Goal: Information Seeking & Learning: Learn about a topic

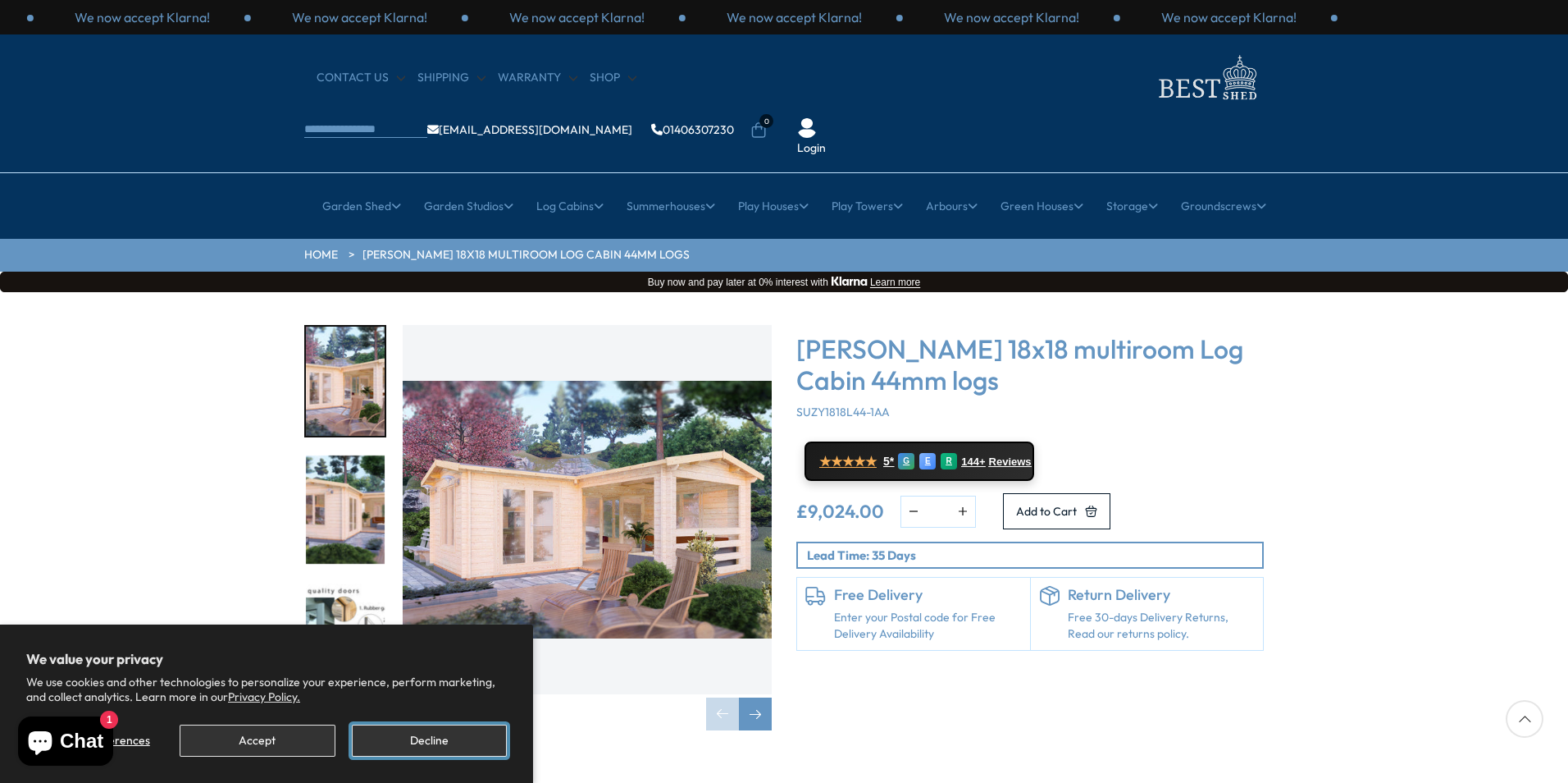
click at [432, 743] on button "Decline" at bounding box center [429, 741] width 155 height 32
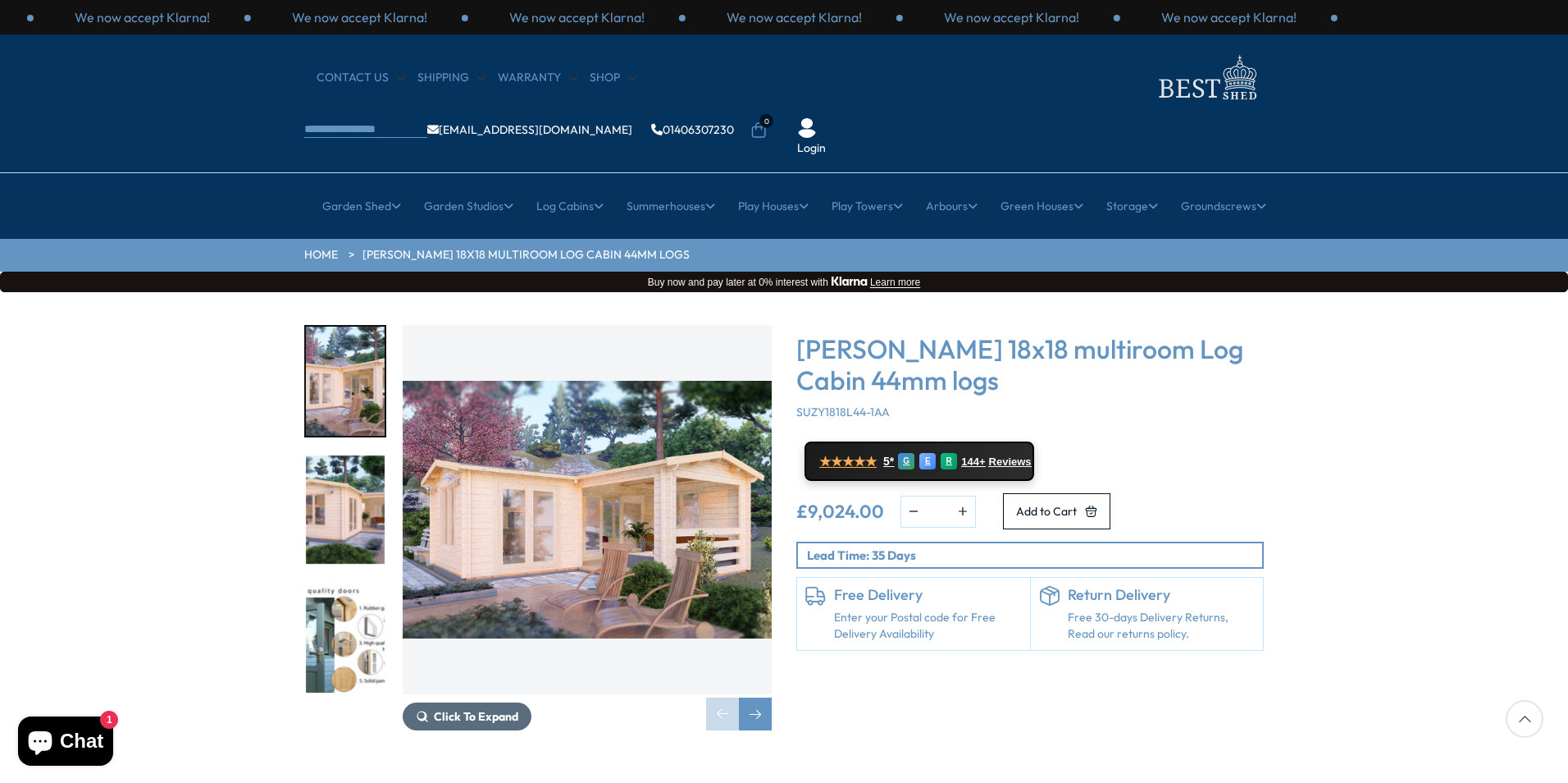
click at [472, 709] on span "Click To Expand" at bounding box center [476, 715] width 85 height 14
click at [706, 474] on img "1 / 7" at bounding box center [587, 510] width 369 height 369
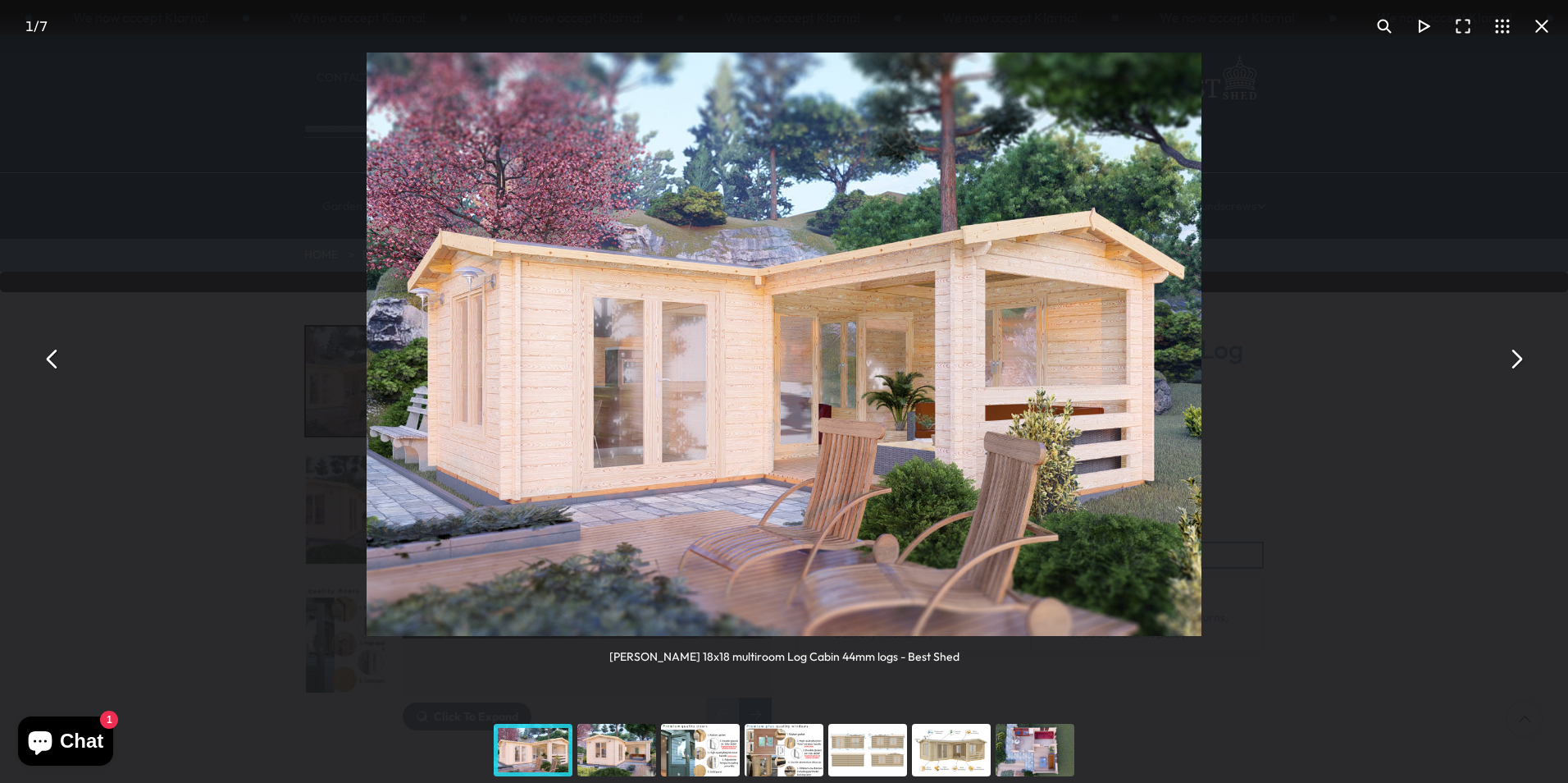
click at [1517, 355] on button "You can close this modal content with the ESC key" at bounding box center [1516, 358] width 40 height 40
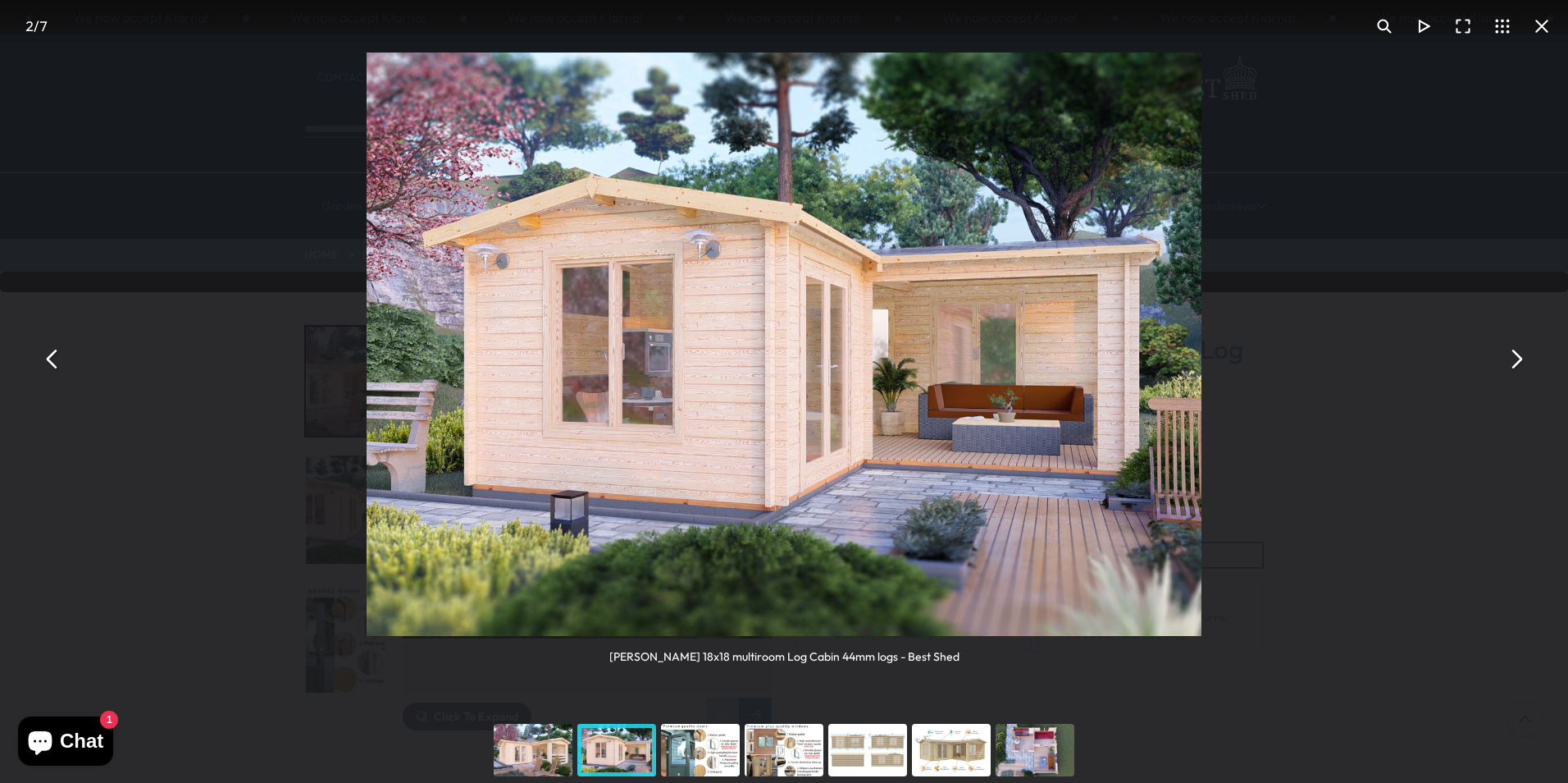
click at [1517, 354] on button "You can close this modal content with the ESC key" at bounding box center [1516, 358] width 40 height 40
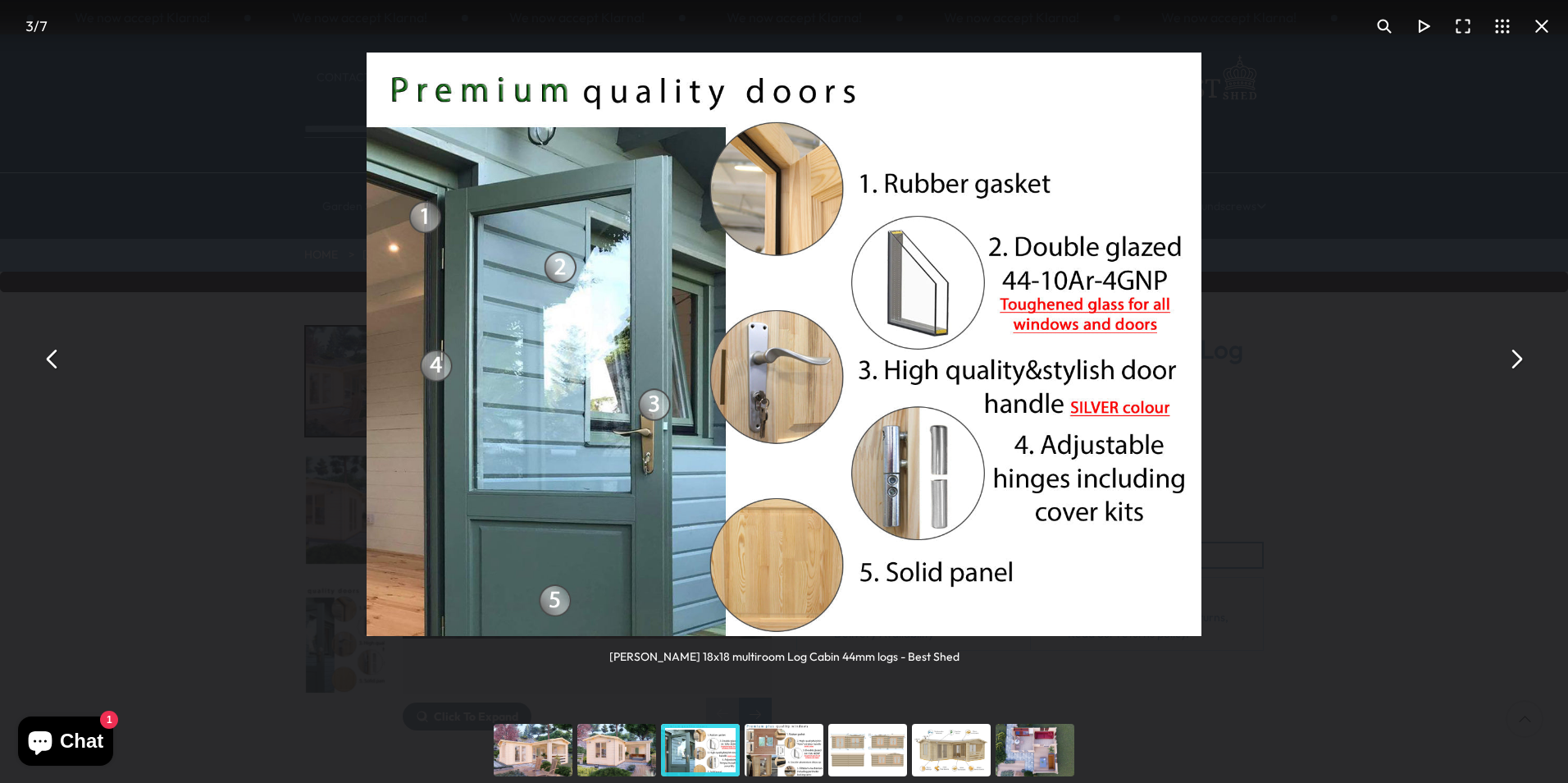
click at [1517, 354] on button "You can close this modal content with the ESC key" at bounding box center [1516, 358] width 40 height 40
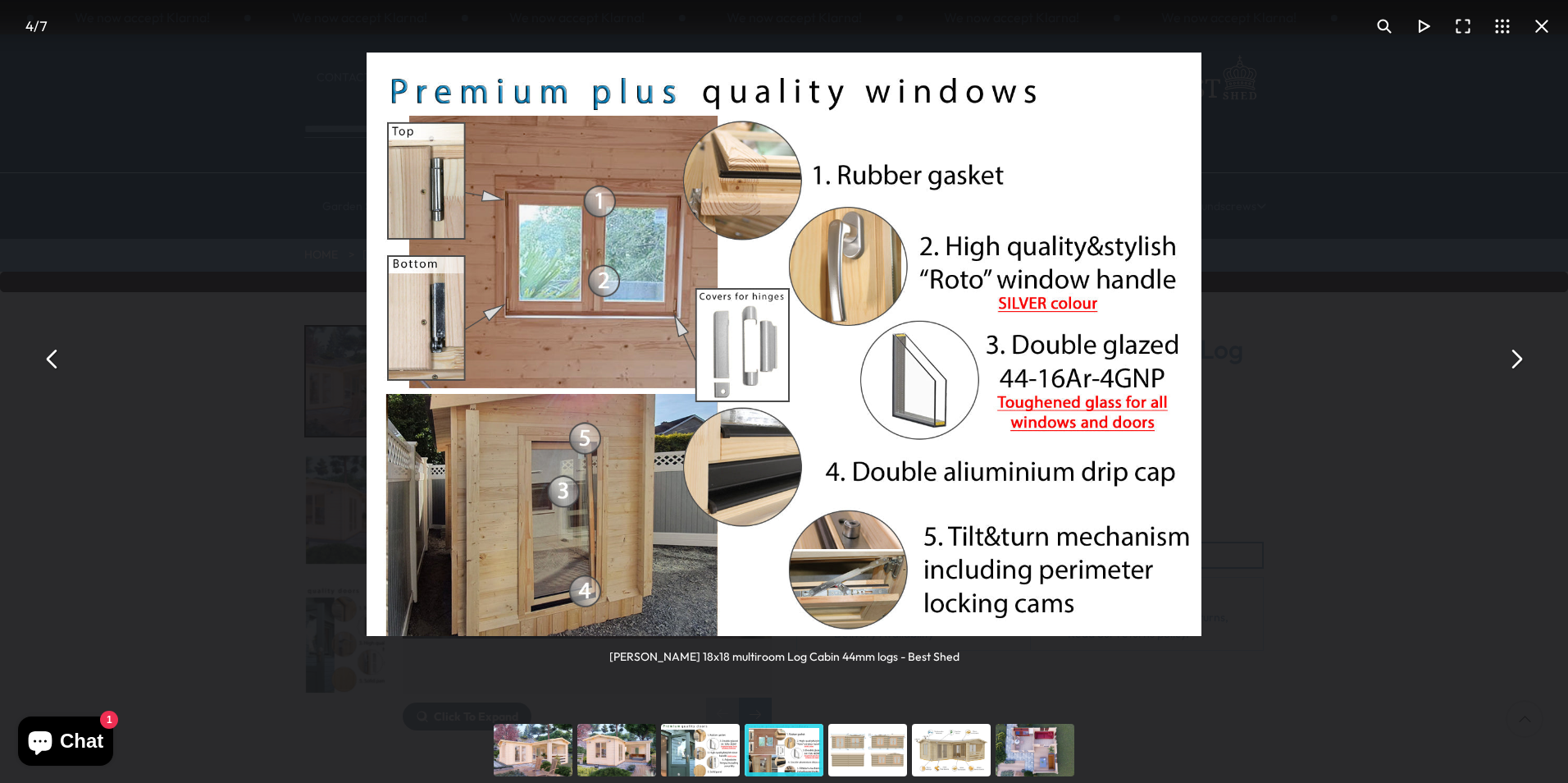
click at [1517, 354] on button "You can close this modal content with the ESC key" at bounding box center [1516, 358] width 40 height 40
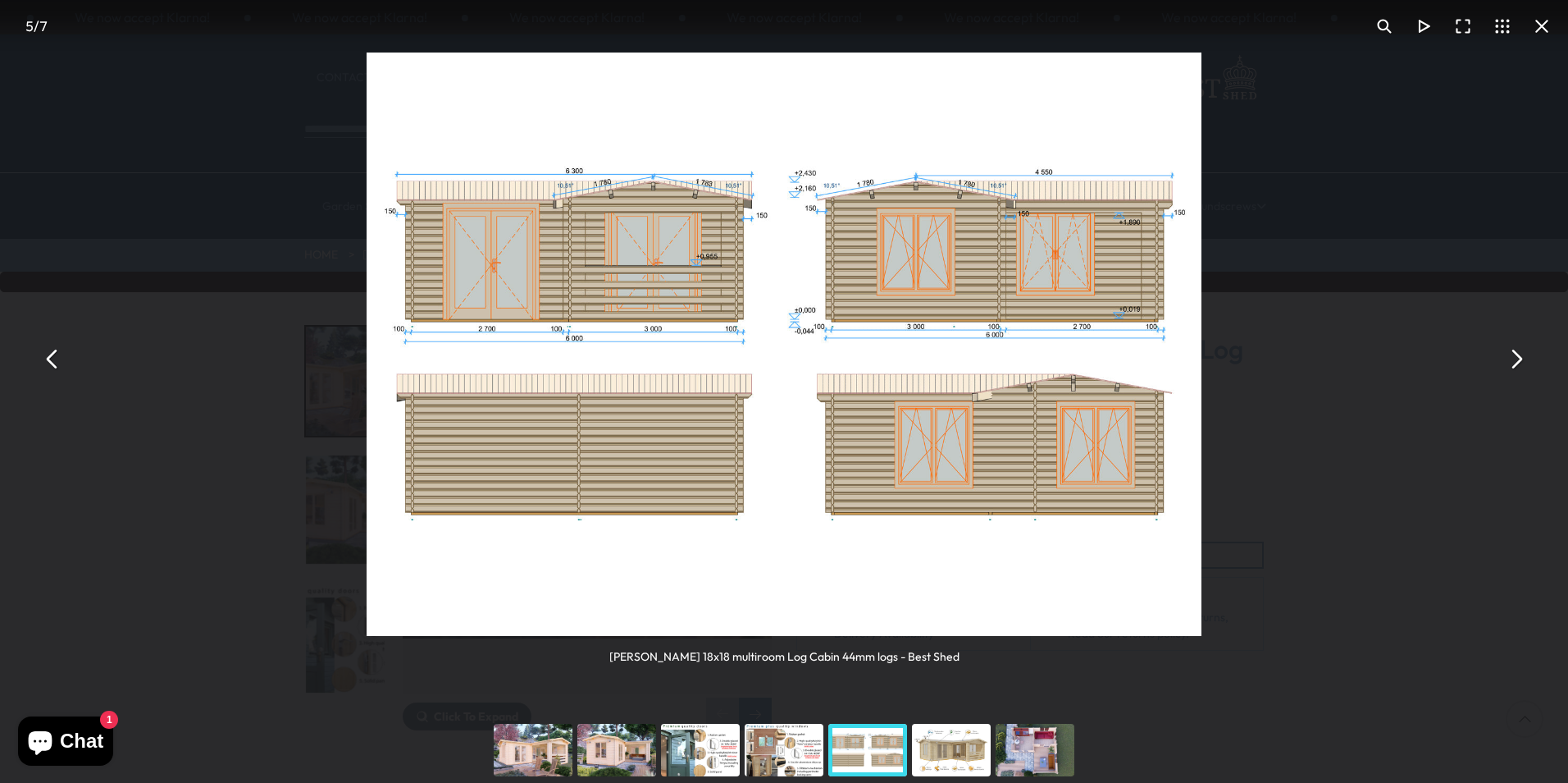
click at [1517, 354] on button "You can close this modal content with the ESC key" at bounding box center [1516, 358] width 40 height 40
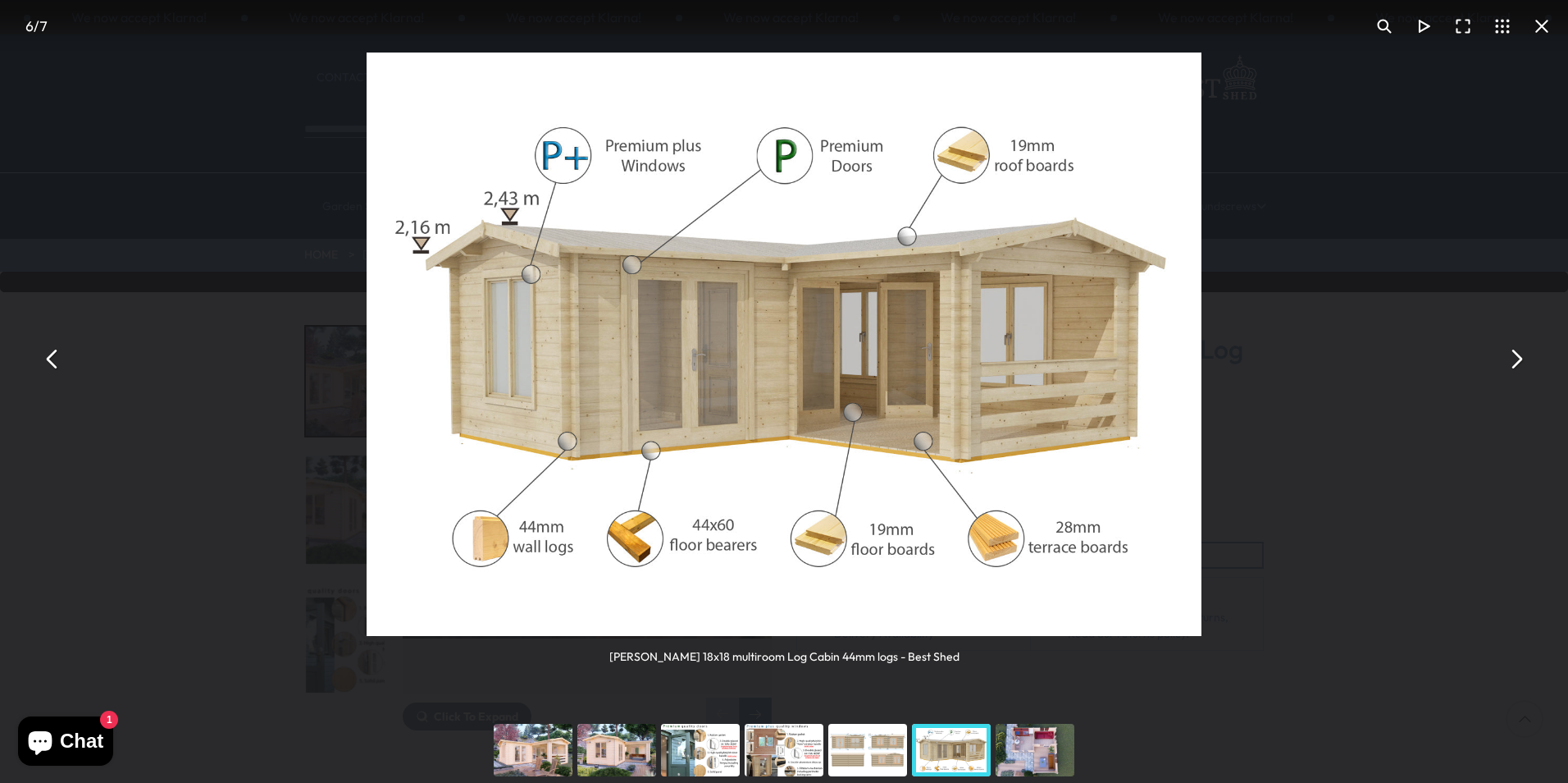
click at [1517, 354] on button "You can close this modal content with the ESC key" at bounding box center [1516, 358] width 40 height 40
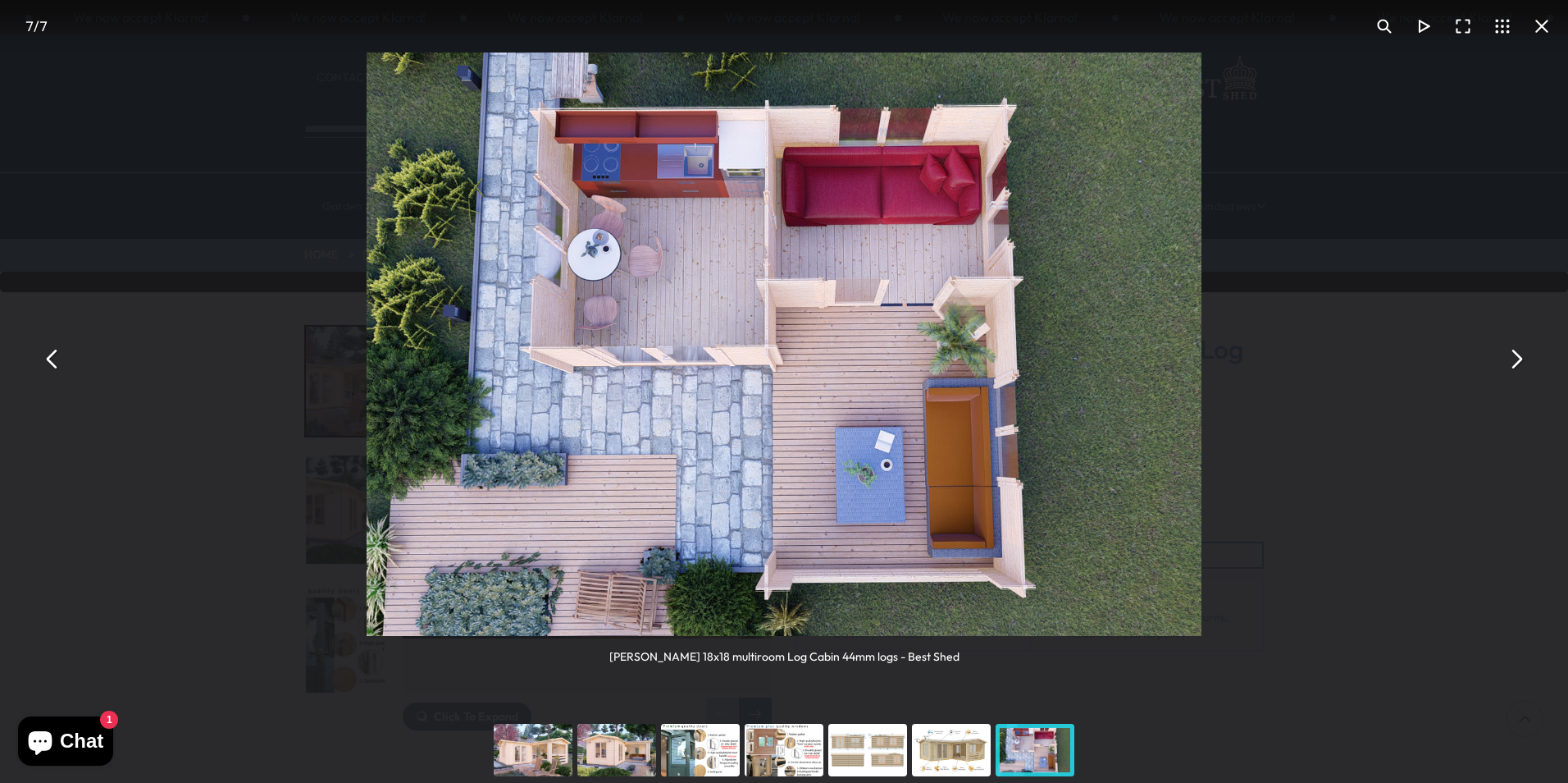
click at [1517, 354] on button "You can close this modal content with the ESC key" at bounding box center [1516, 358] width 40 height 40
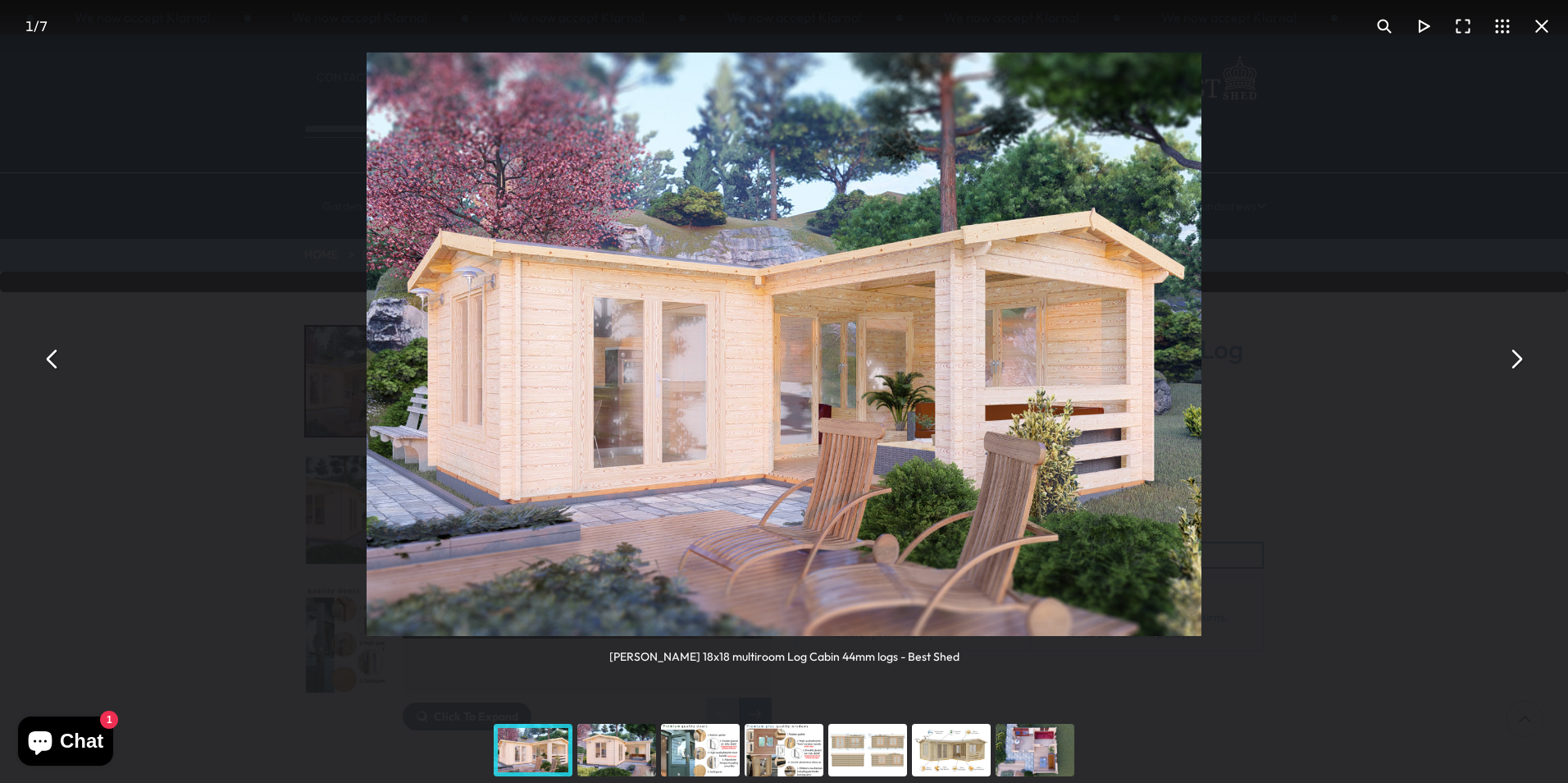
click at [1517, 354] on button "You can close this modal content with the ESC key" at bounding box center [1516, 358] width 40 height 40
